Goal: Information Seeking & Learning: Learn about a topic

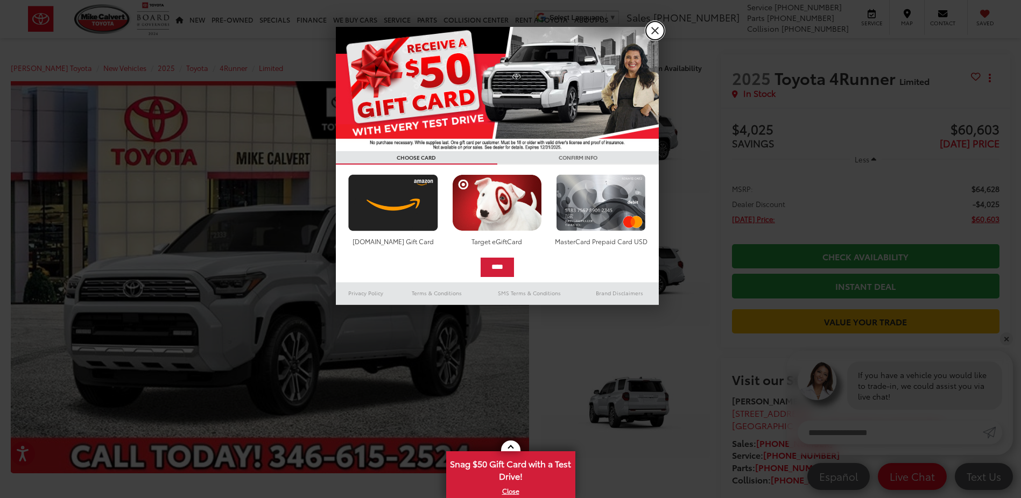
click at [656, 34] on link "X" at bounding box center [655, 31] width 18 height 18
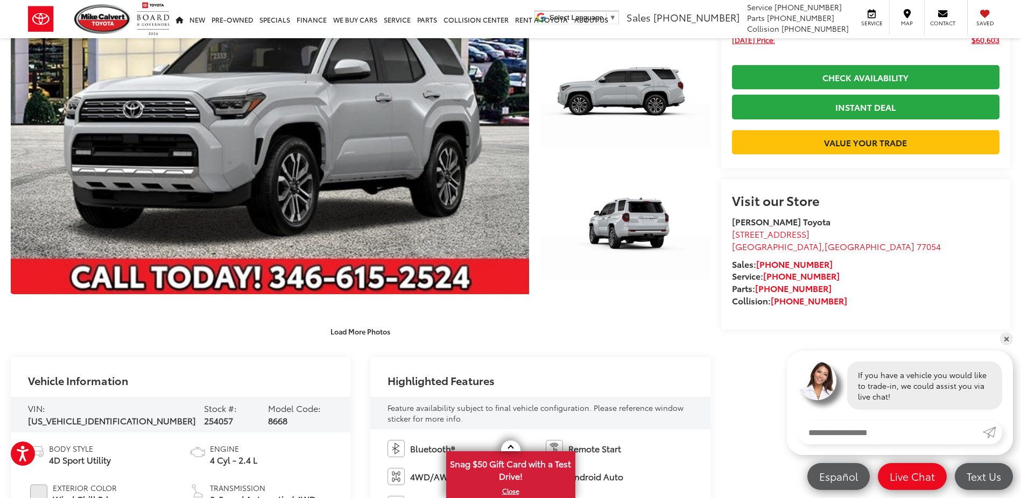
scroll to position [359, 0]
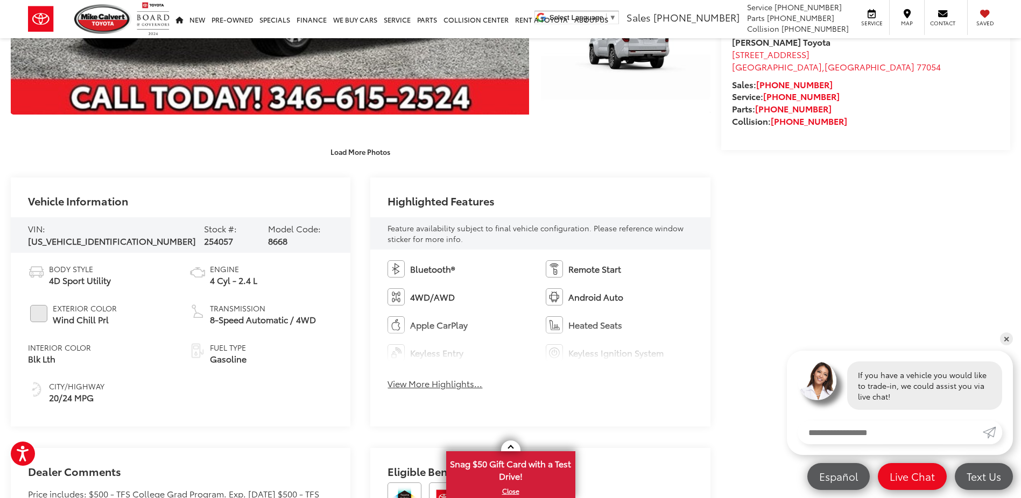
click at [447, 385] on button "View More Highlights..." at bounding box center [434, 384] width 95 height 12
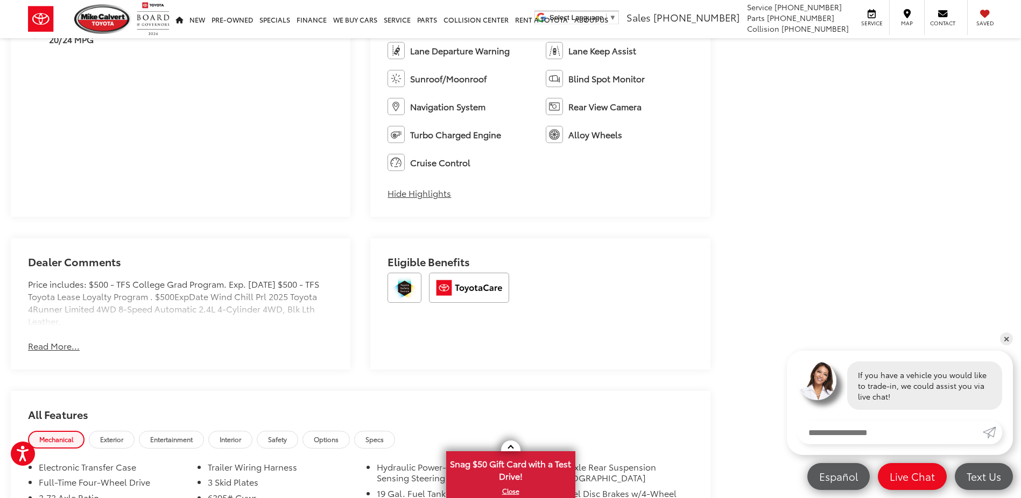
scroll to position [897, 0]
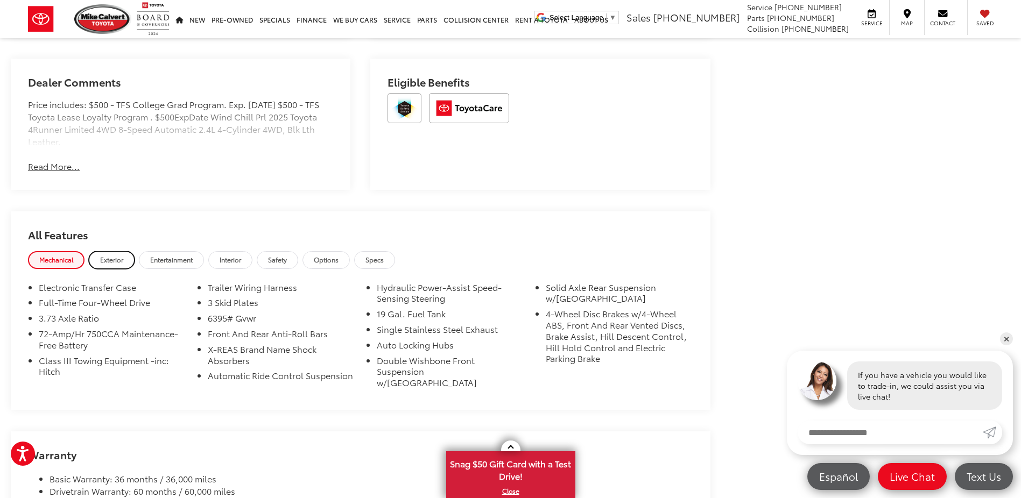
click at [123, 262] on span "Exterior" at bounding box center [111, 259] width 23 height 9
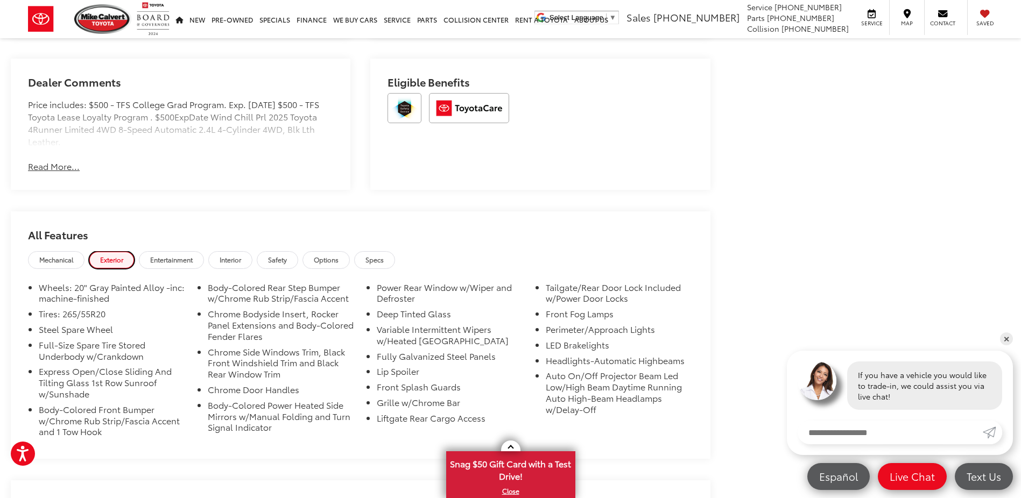
scroll to position [1076, 0]
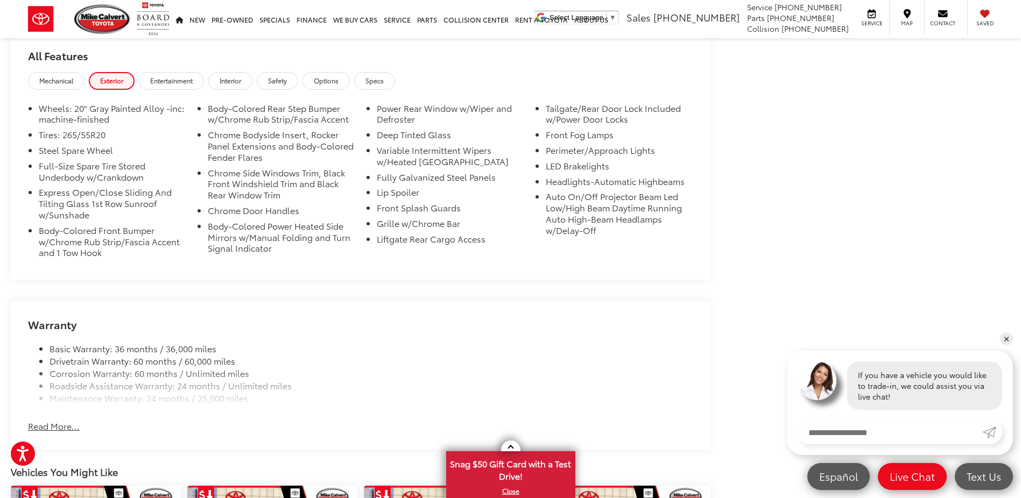
drag, startPoint x: 68, startPoint y: 429, endPoint x: 103, endPoint y: 395, distance: 48.3
click at [69, 428] on button "Read More..." at bounding box center [54, 426] width 52 height 12
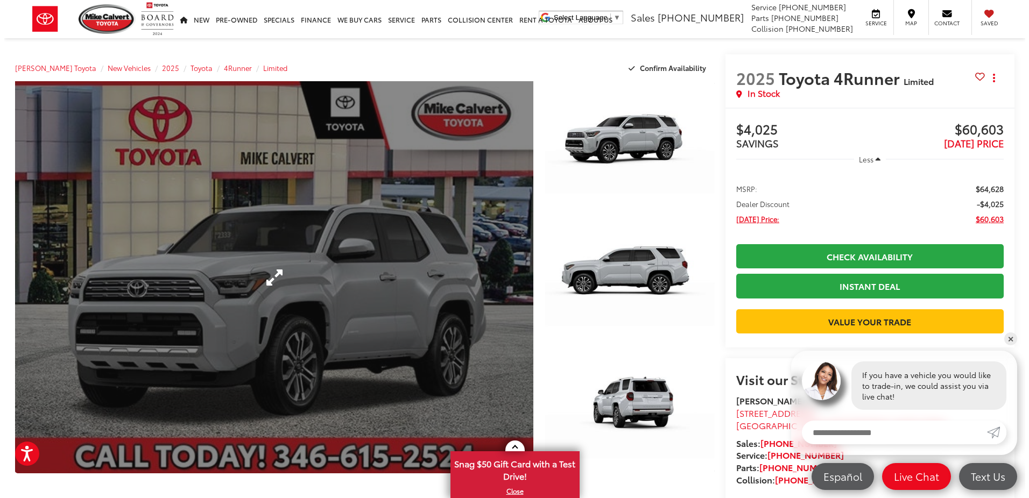
scroll to position [179, 0]
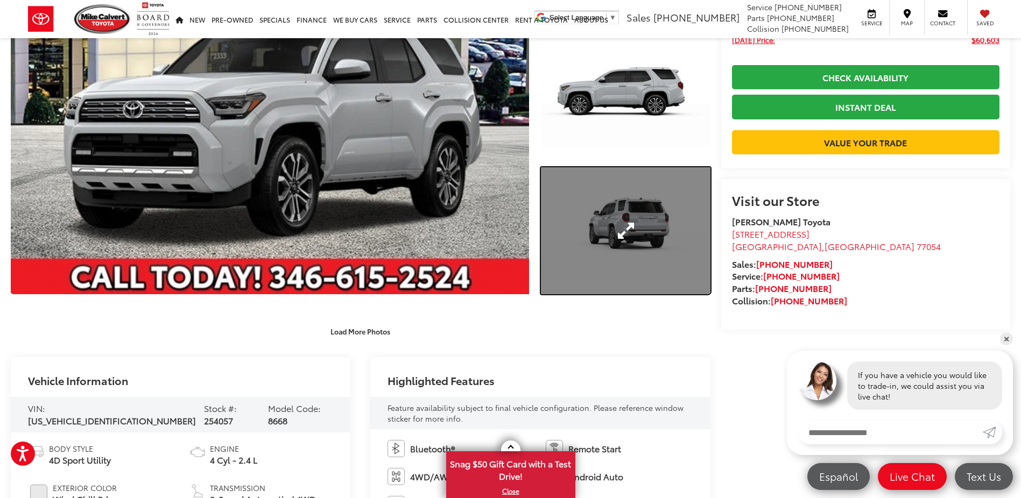
click at [626, 210] on link "Expand Photo 3" at bounding box center [625, 230] width 169 height 127
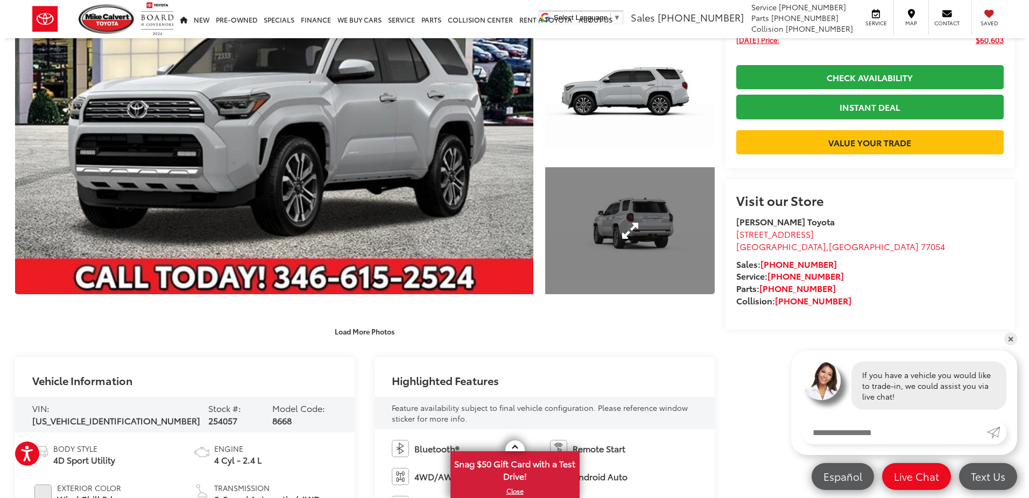
scroll to position [0, 2435]
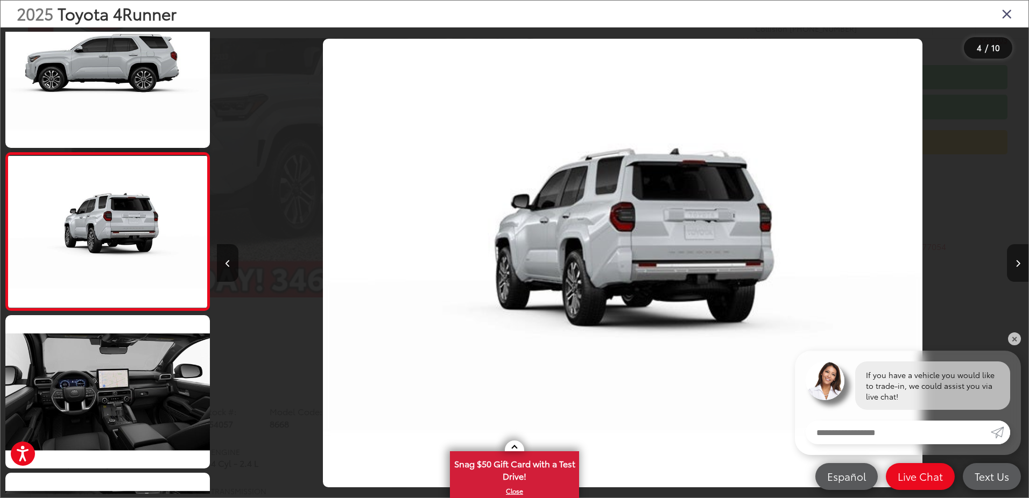
click at [1016, 259] on button "Next image" at bounding box center [1018, 263] width 22 height 38
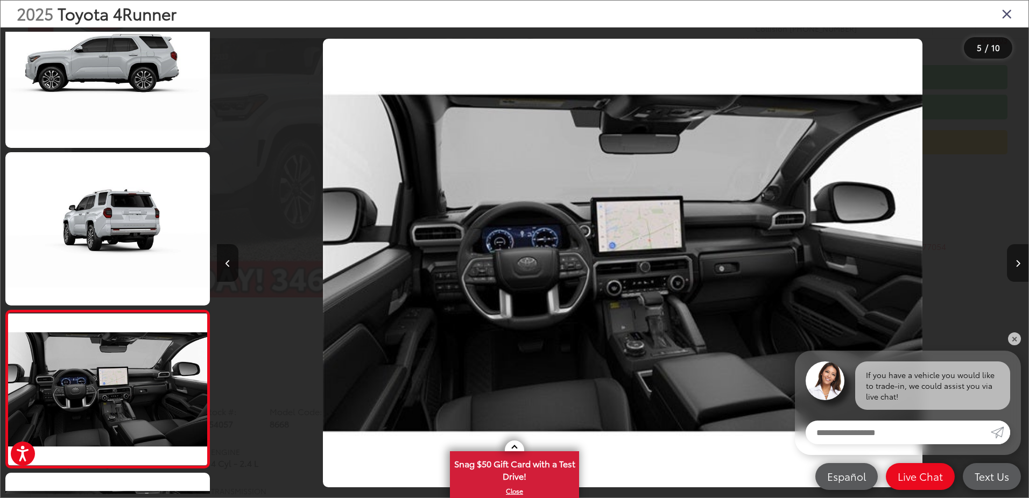
scroll to position [511, 0]
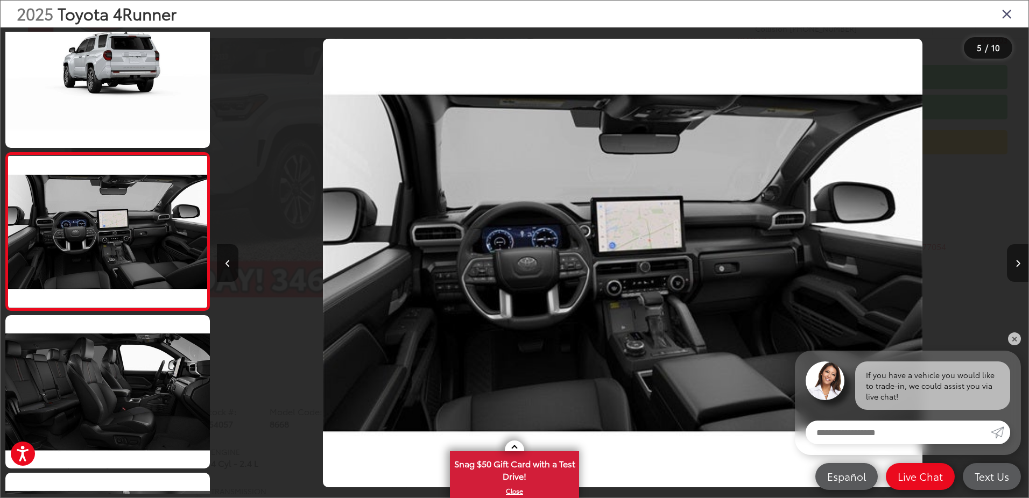
click at [1007, 261] on button "Next image" at bounding box center [1018, 263] width 22 height 38
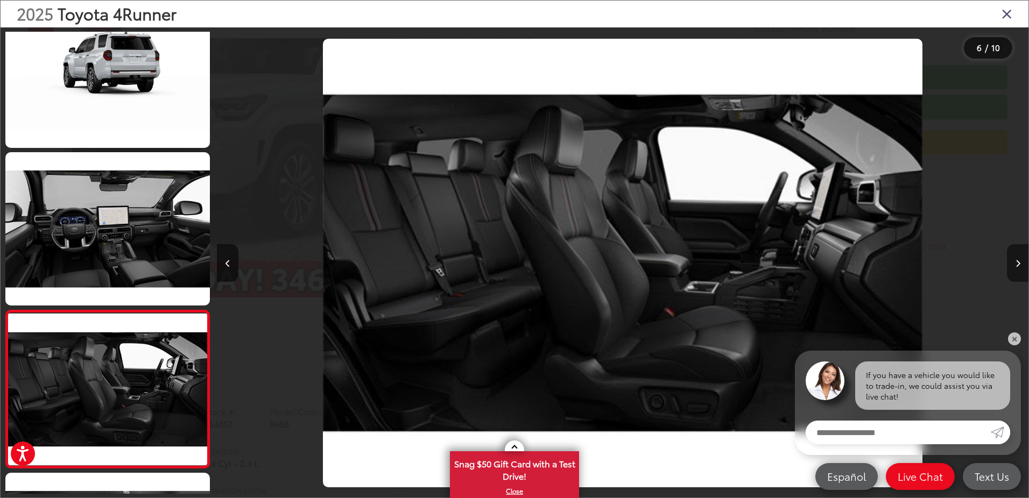
scroll to position [668, 0]
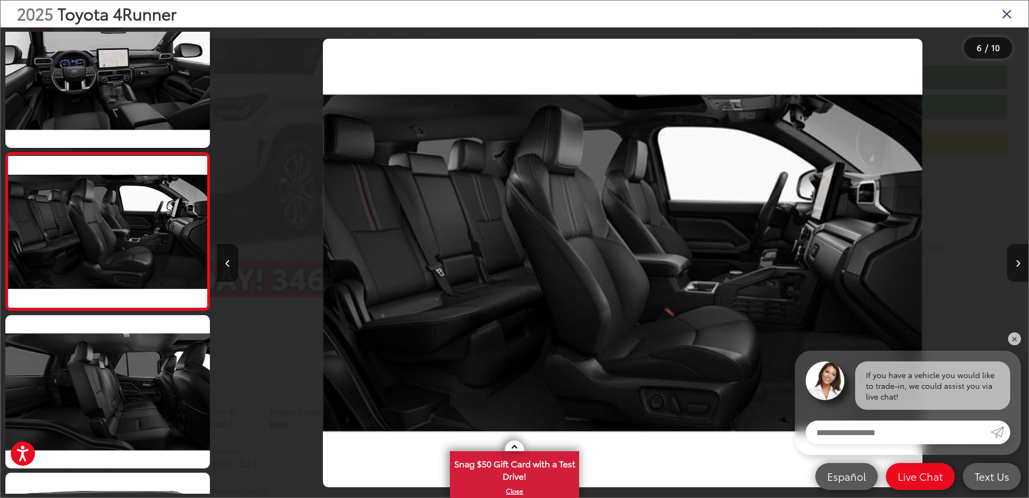
click at [1019, 264] on icon "Next image" at bounding box center [1018, 264] width 5 height 8
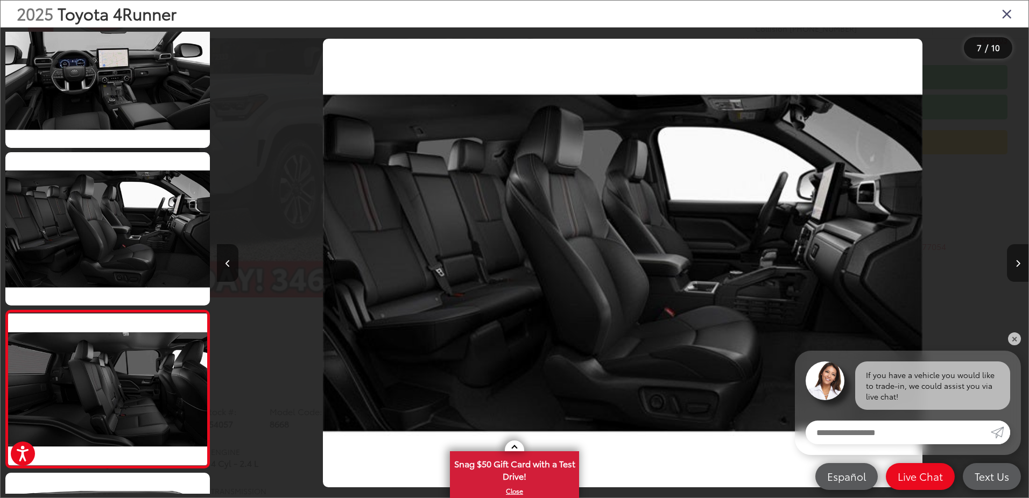
scroll to position [826, 0]
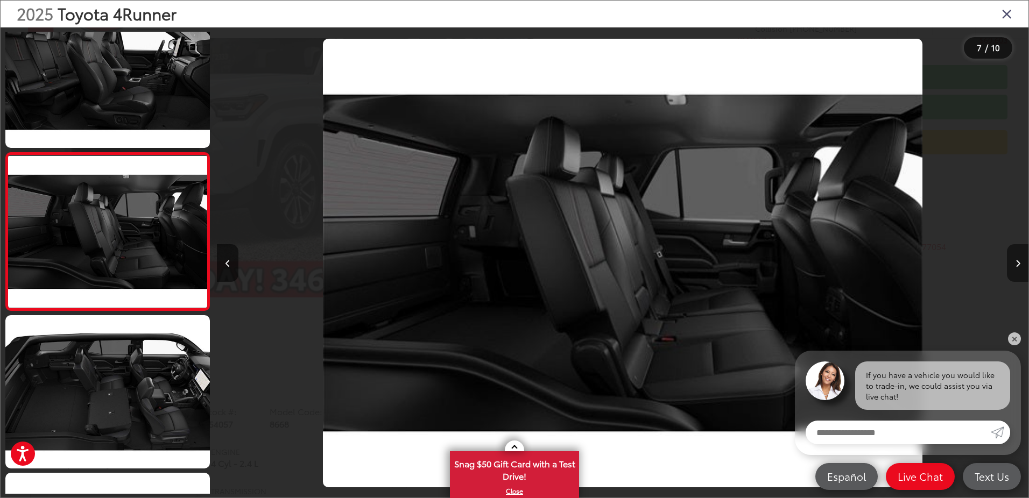
click at [1019, 264] on icon "Next image" at bounding box center [1018, 264] width 5 height 8
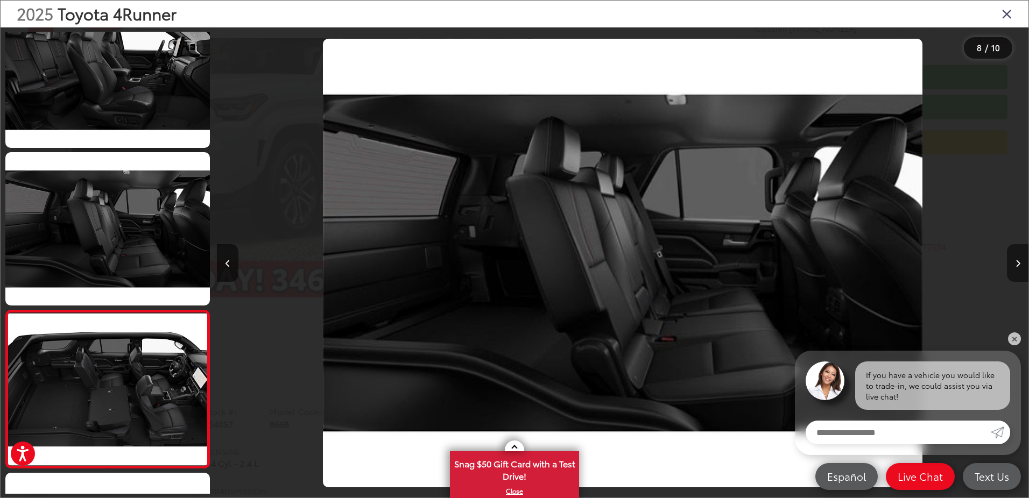
scroll to position [984, 0]
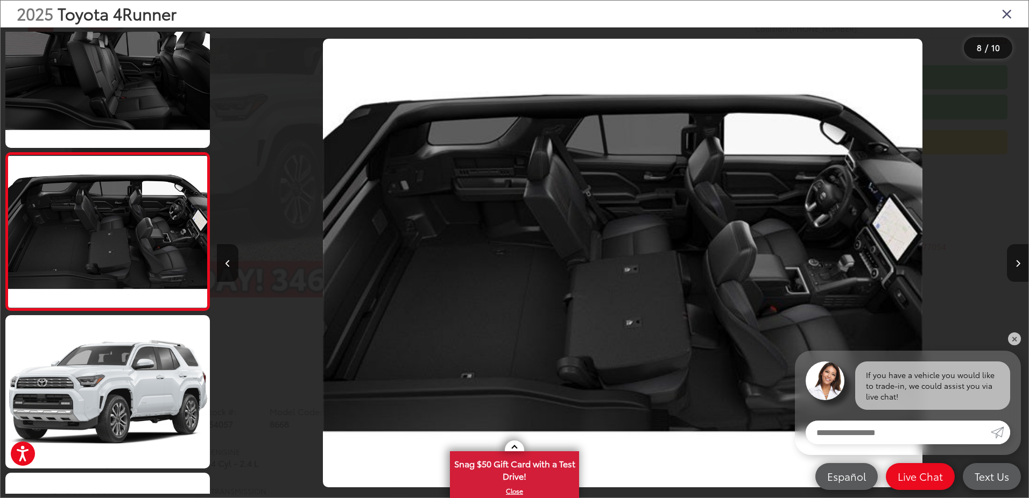
click at [1019, 264] on icon "Next image" at bounding box center [1018, 264] width 5 height 8
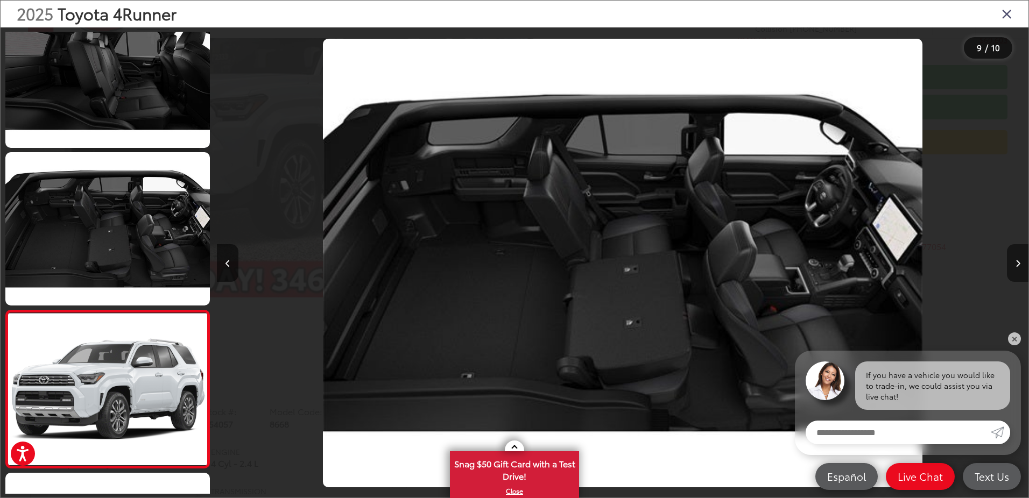
scroll to position [0, 6493]
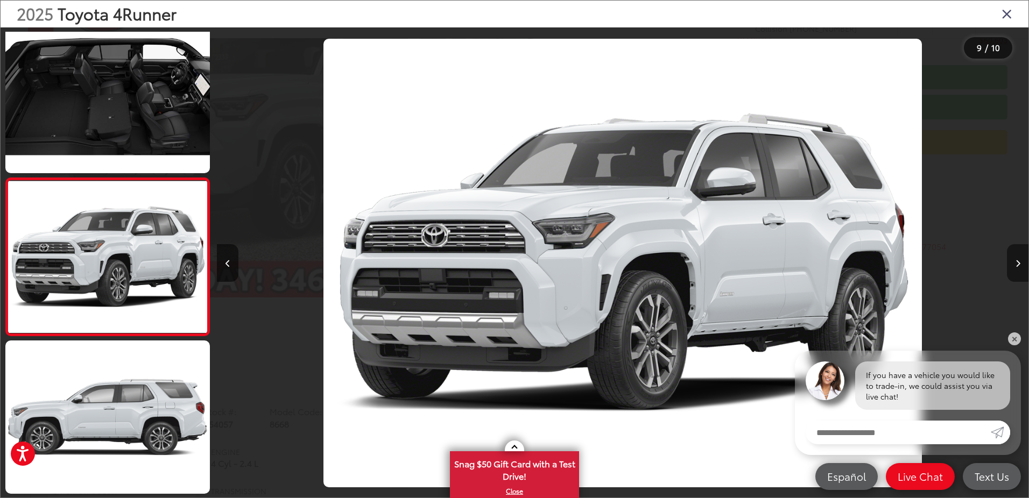
click at [1019, 264] on icon "Next image" at bounding box center [1018, 264] width 5 height 8
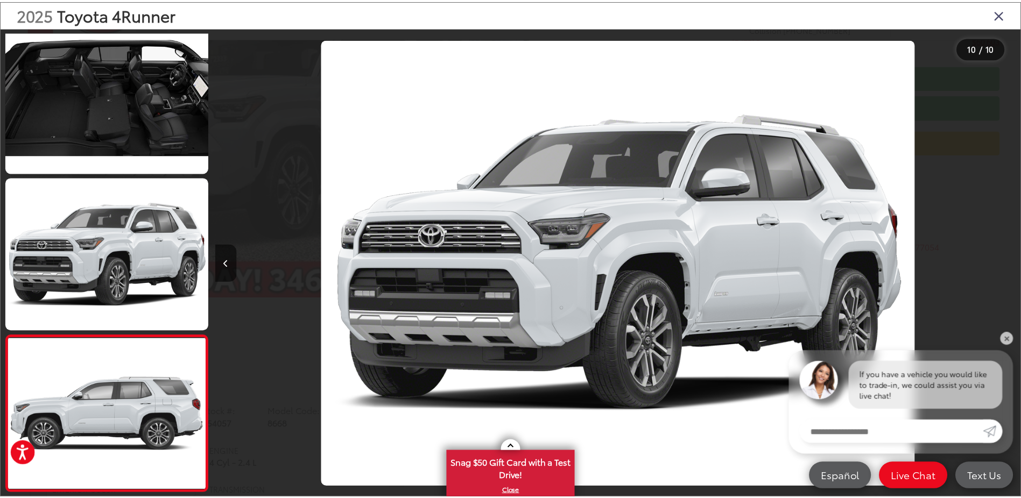
scroll to position [0, 7304]
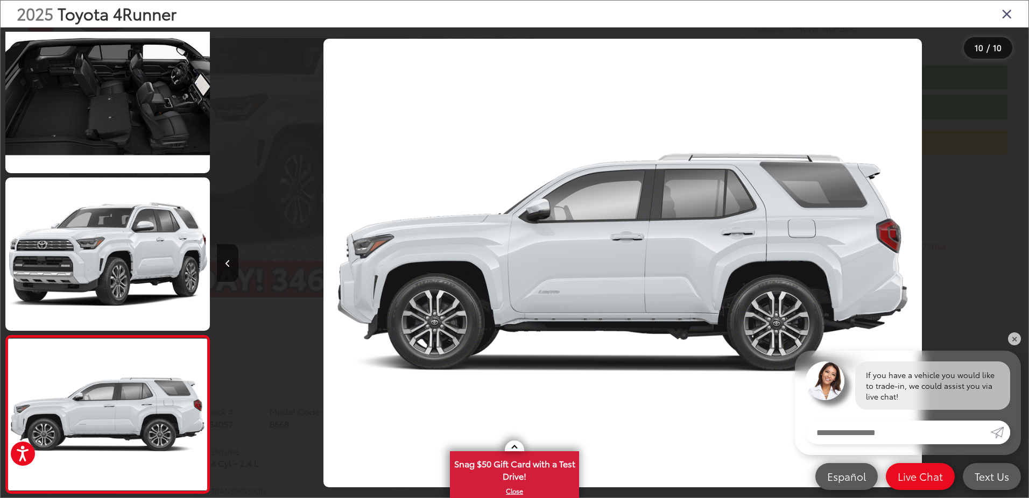
click at [1007, 17] on icon "Close gallery" at bounding box center [1007, 13] width 11 height 14
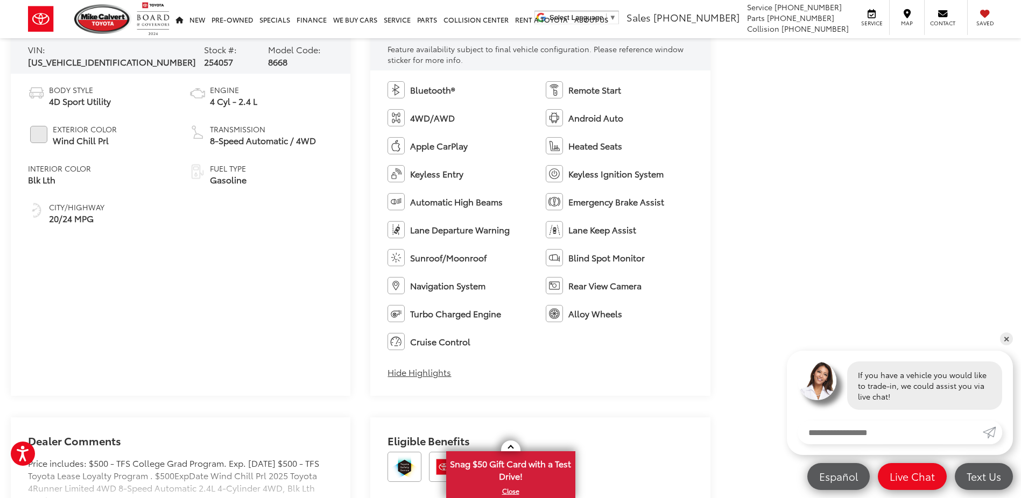
scroll to position [0, 0]
